Goal: Information Seeking & Learning: Learn about a topic

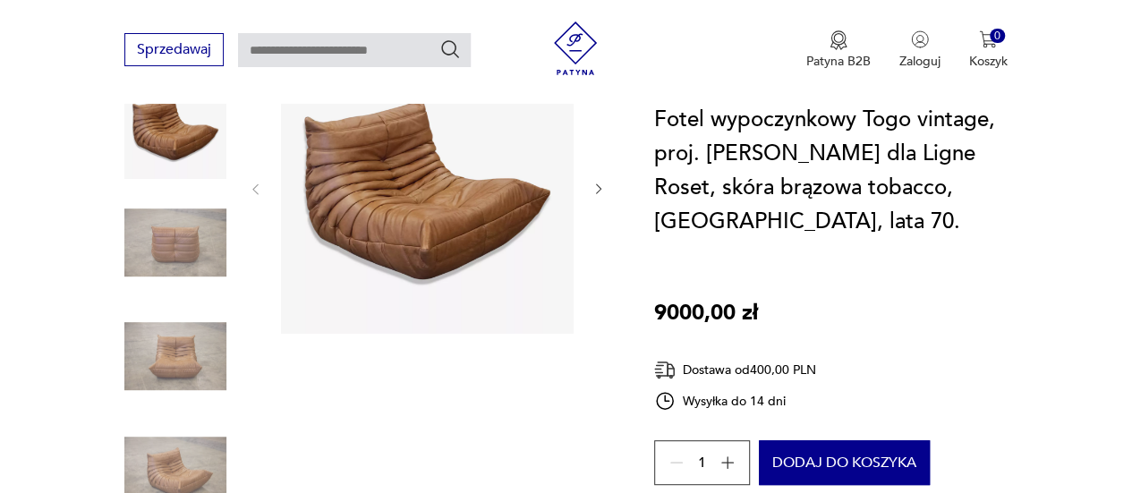
click at [162, 236] on img at bounding box center [175, 242] width 102 height 102
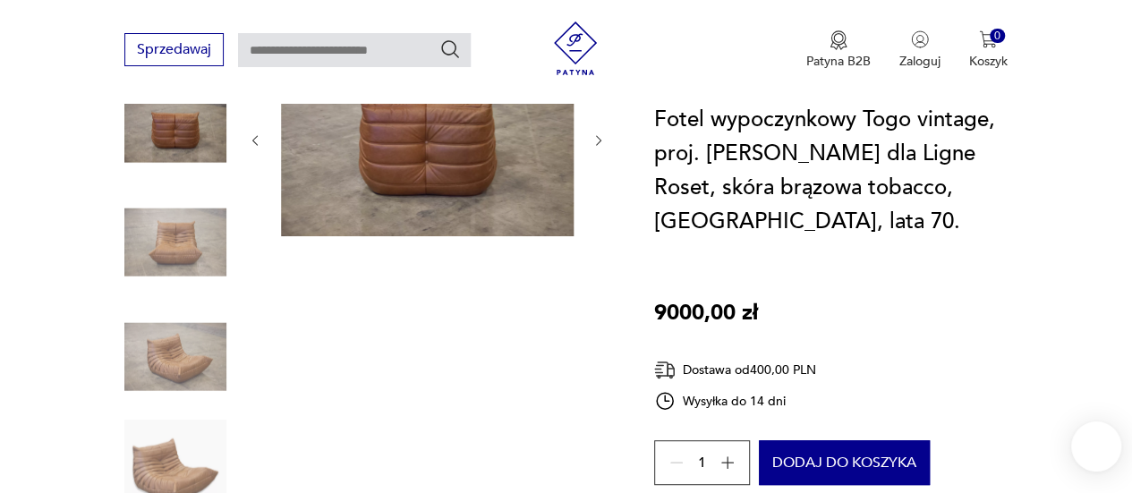
click at [162, 244] on img at bounding box center [175, 242] width 102 height 102
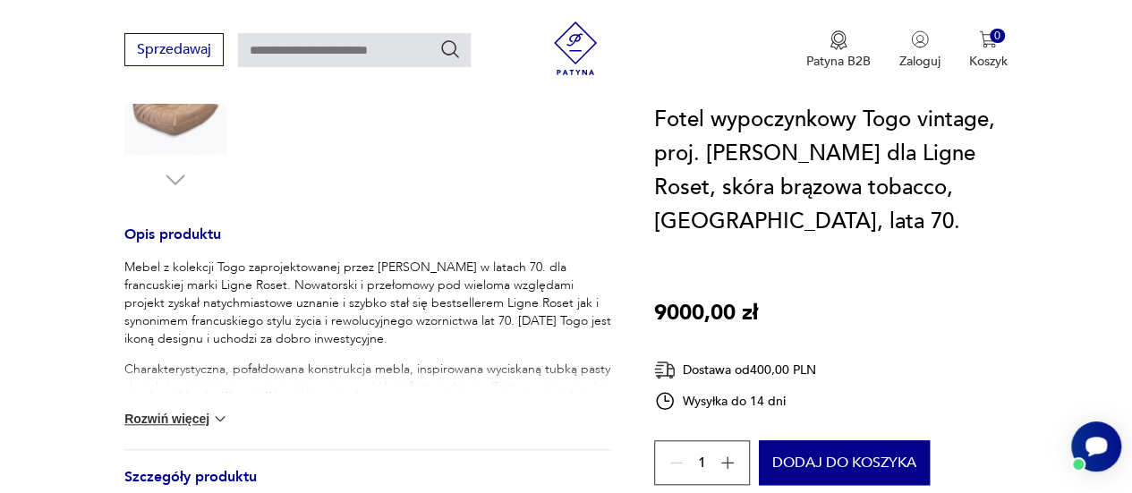
scroll to position [626, 0]
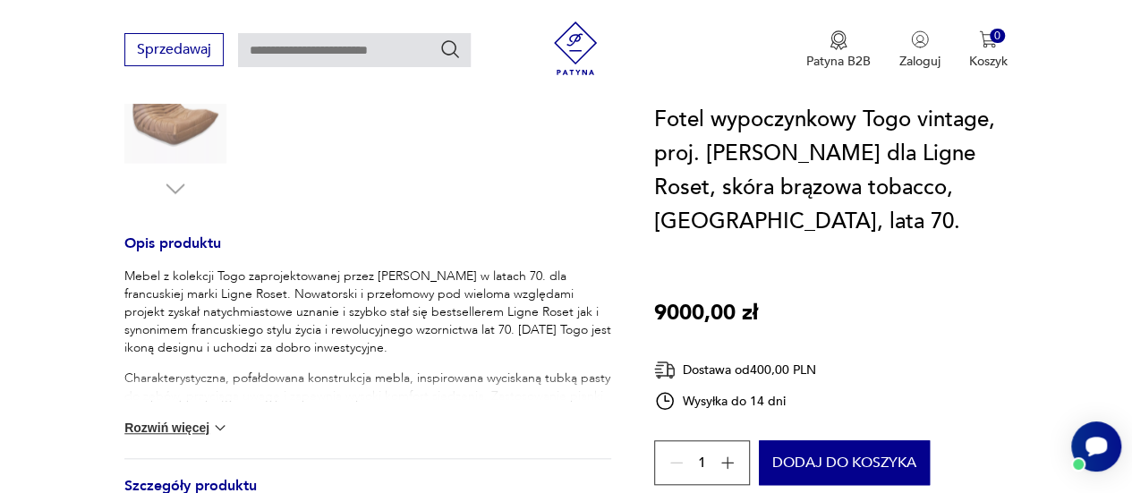
click at [239, 321] on p "Mebel z kolekcji Togo zaprojektowanej przez [PERSON_NAME] w latach 70. dla fran…" at bounding box center [367, 312] width 487 height 89
click at [258, 370] on p "Charakterystyczna, pofałdowana konstrukcja mebla, inspirowana wyciskaną tubką p…" at bounding box center [367, 432] width 487 height 125
click at [196, 429] on button "Rozwiń więcej" at bounding box center [176, 428] width 104 height 18
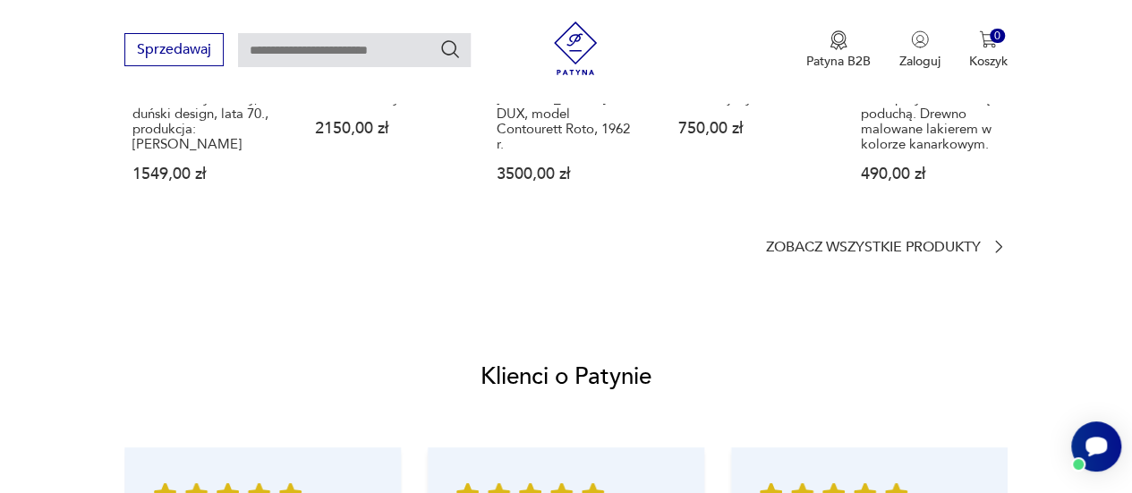
scroll to position [2148, 0]
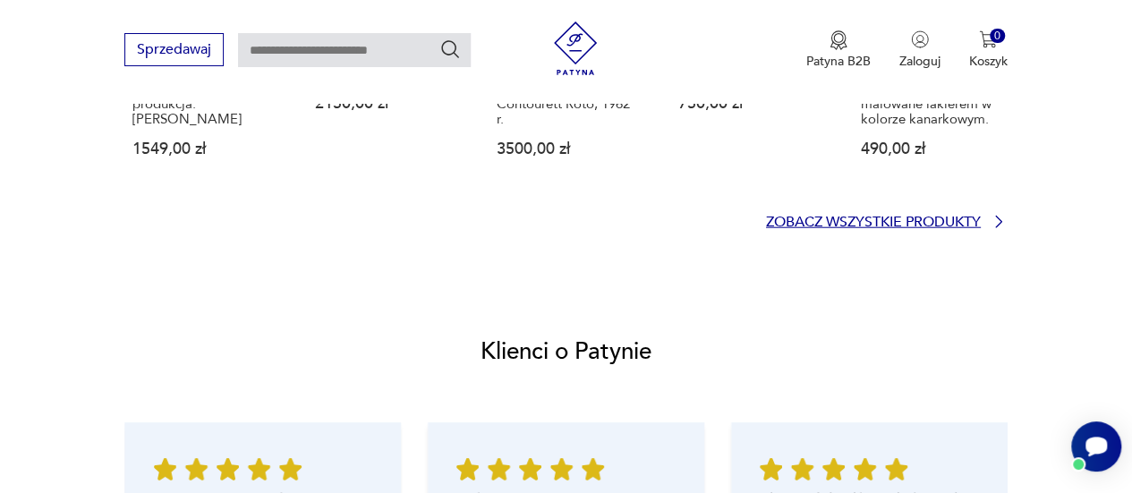
click at [852, 221] on p "Zobacz wszystkie produkty" at bounding box center [873, 223] width 215 height 12
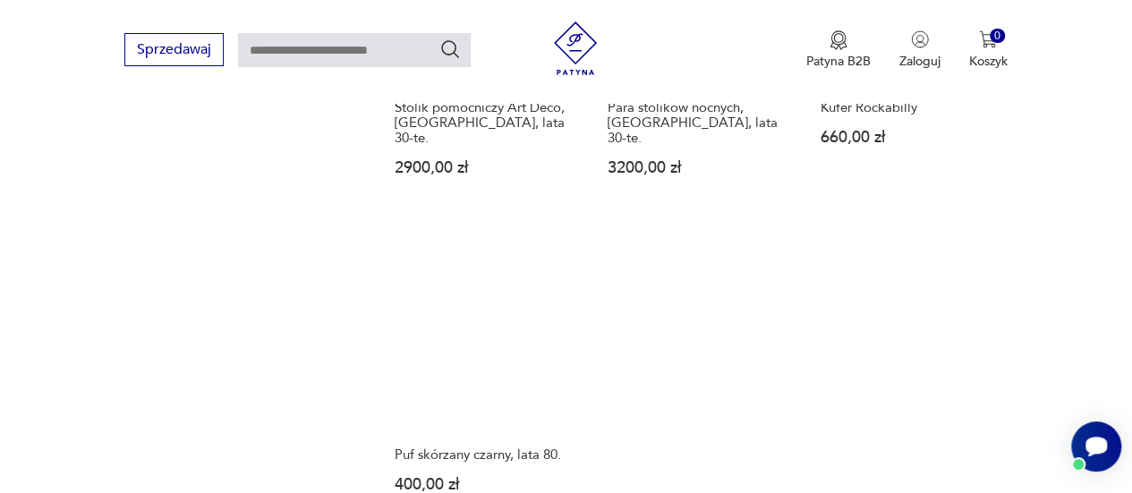
scroll to position [2353, 0]
